Goal: Task Accomplishment & Management: Complete application form

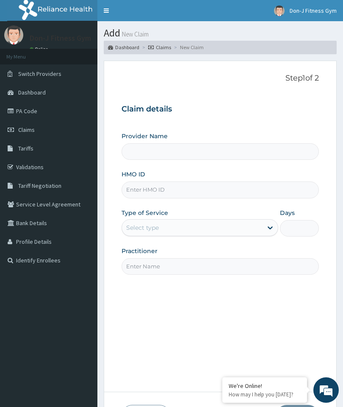
type input "Don-J Fitness Gym"
type input "1"
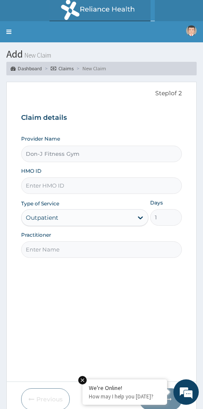
click at [45, 182] on input "HMO ID" at bounding box center [101, 185] width 161 height 17
click at [43, 182] on input "HMO ID" at bounding box center [101, 185] width 161 height 17
paste input "UCO/10002/A"
type input "UCO/10002/A"
click at [41, 247] on input "Practitioner" at bounding box center [101, 249] width 161 height 17
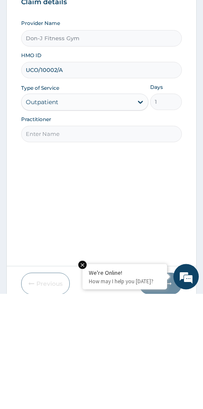
click at [46, 241] on input "Practitioner" at bounding box center [101, 249] width 161 height 17
paste input "Olufeayomi Eniobamo"
type input "Olufeayomi Eniobamo"
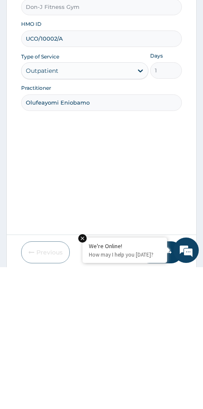
scroll to position [36, 0]
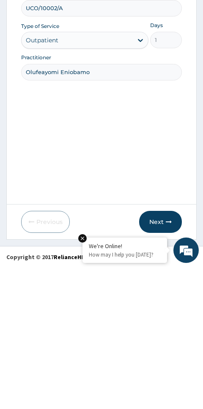
click at [164, 353] on button "Next" at bounding box center [160, 364] width 43 height 22
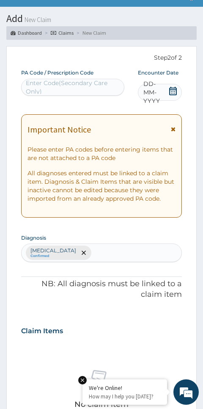
click at [174, 89] on icon at bounding box center [173, 91] width 8 height 8
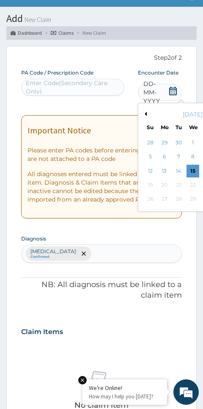
click at [194, 169] on div "15" at bounding box center [192, 171] width 13 height 13
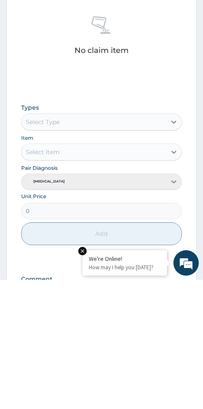
scroll to position [266, 0]
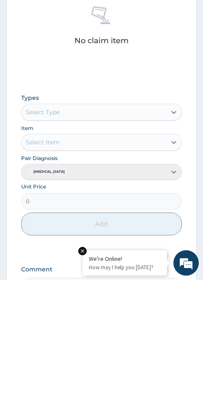
type input "PA/BD29A3"
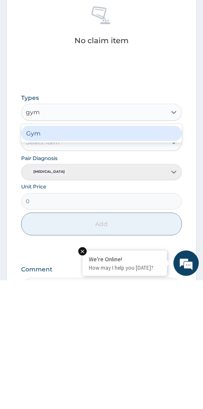
click at [45, 255] on div "Gym" at bounding box center [101, 262] width 161 height 15
type input "gym"
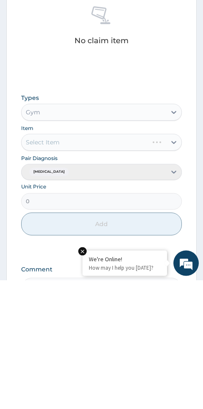
scroll to position [323, 0]
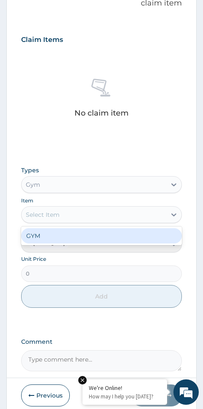
click at [43, 228] on div "GYM" at bounding box center [101, 235] width 161 height 15
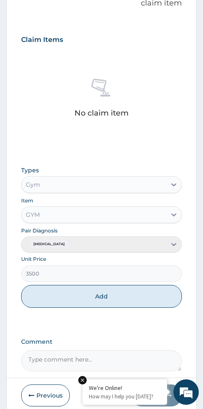
click at [123, 295] on button "Add" at bounding box center [101, 296] width 161 height 23
type input "0"
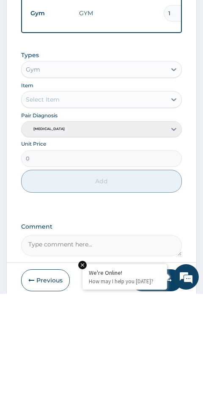
scroll to position [314, 0]
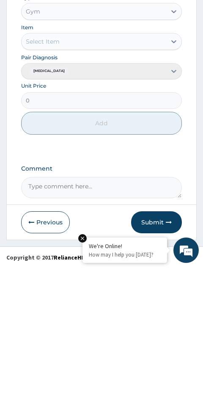
click at [50, 319] on textarea "Comment" at bounding box center [101, 329] width 161 height 21
type textarea "Gym Session"
click at [166, 353] on button "Submit" at bounding box center [156, 364] width 51 height 22
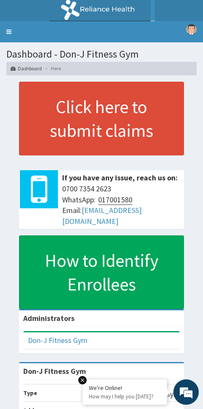
click at [12, 28] on link "Toggle navigation" at bounding box center [9, 31] width 18 height 21
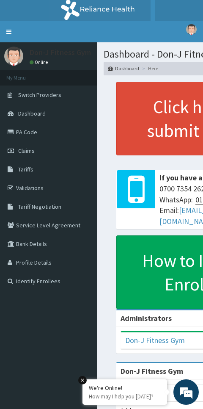
click at [32, 150] on span "Claims" at bounding box center [26, 151] width 17 height 8
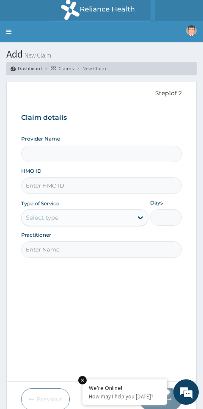
type input "Don-J Fitness Gym"
type input "1"
click at [40, 183] on input "HMO ID" at bounding box center [101, 185] width 161 height 17
click at [39, 185] on input "HMO ID" at bounding box center [101, 185] width 161 height 17
paste input "PES/10156/A"
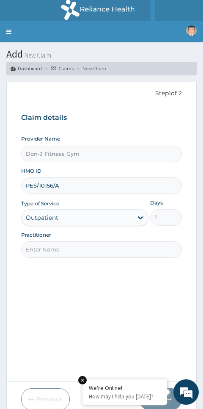
type input "PES/10156/A"
click at [43, 251] on input "Practitioner" at bounding box center [101, 249] width 161 height 17
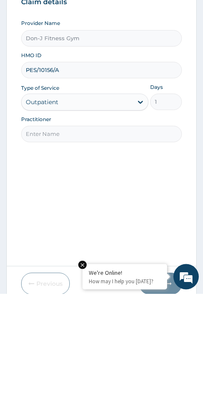
click at [43, 241] on input "Practitioner" at bounding box center [101, 249] width 161 height 17
paste input "Melvin Ugochukwu"
type input "Melvin Ugochukwu"
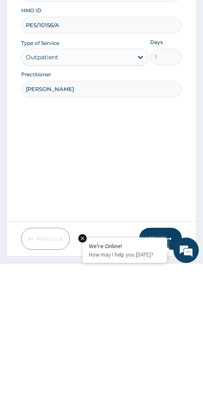
scroll to position [36, 0]
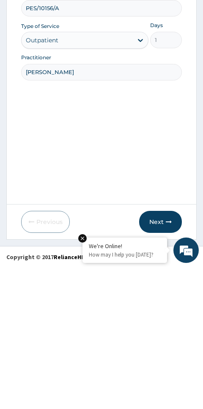
click at [164, 353] on button "Next" at bounding box center [160, 364] width 43 height 22
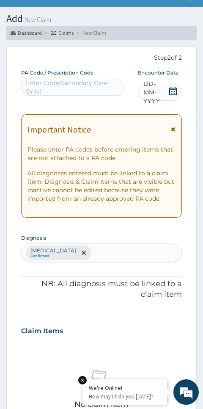
click at [166, 93] on span "DD-MM-YYYY" at bounding box center [156, 92] width 25 height 25
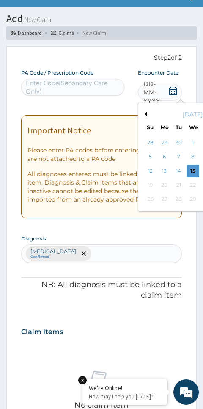
click at [191, 169] on div "15" at bounding box center [192, 171] width 13 height 13
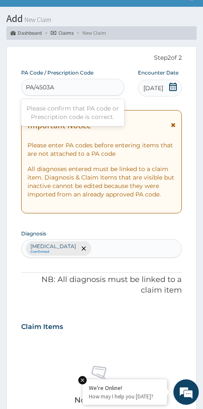
type input "PA/4503AA"
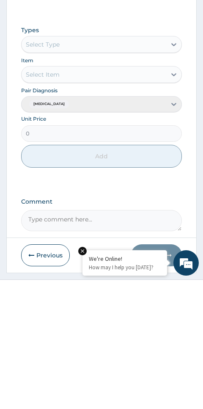
scroll to position [341, 0]
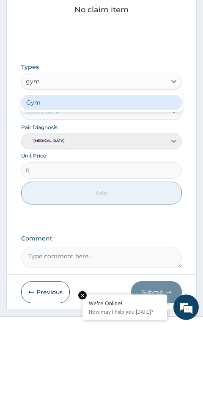
click at [50, 180] on div "Gym" at bounding box center [101, 187] width 161 height 15
type input "gym"
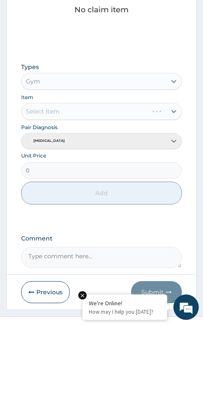
scroll to position [354, 0]
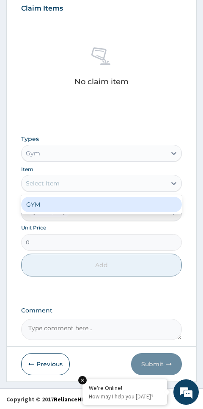
click at [44, 200] on div "GYM" at bounding box center [101, 204] width 161 height 15
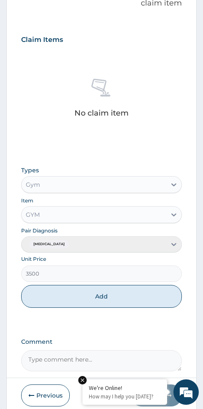
click at [113, 291] on button "Add" at bounding box center [101, 296] width 161 height 23
type input "0"
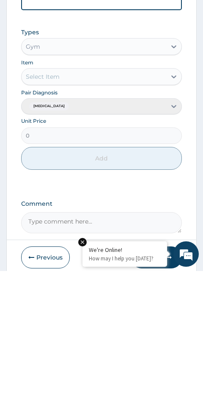
click at [52, 350] on textarea "Comment" at bounding box center [101, 360] width 161 height 21
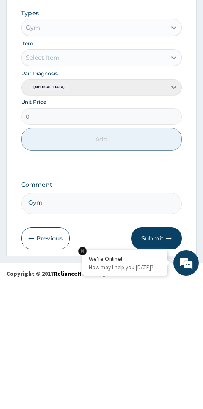
scroll to position [312, 0]
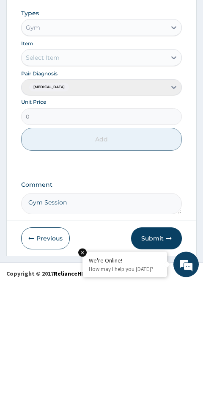
type textarea "Gym Session"
click at [172, 355] on button "Submit" at bounding box center [156, 366] width 51 height 22
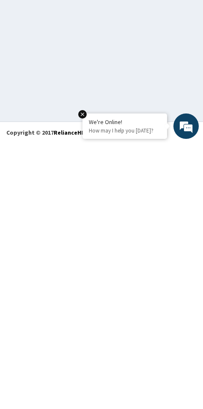
scroll to position [48, 0]
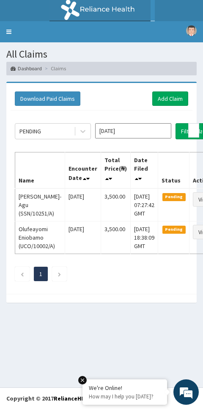
click at [6, 27] on link "Toggle navigation" at bounding box center [9, 31] width 18 height 21
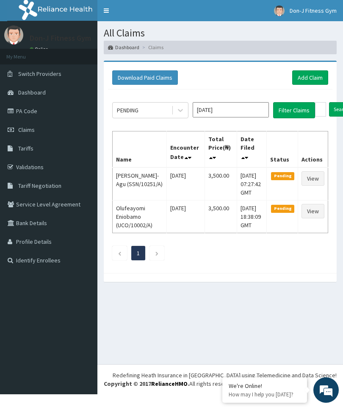
click at [203, 157] on th "Actions" at bounding box center [313, 149] width 30 height 36
click at [203, 162] on th "Actions" at bounding box center [313, 149] width 30 height 36
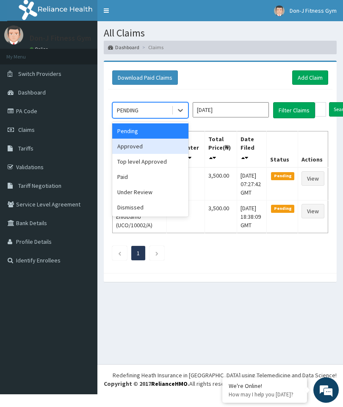
click at [137, 146] on div "Approved" at bounding box center [150, 146] width 76 height 15
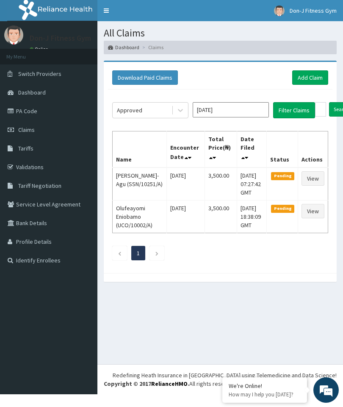
click at [203, 108] on button "Filter Claims" at bounding box center [294, 110] width 42 height 16
